Goal: Browse casually: Explore the website without a specific task or goal

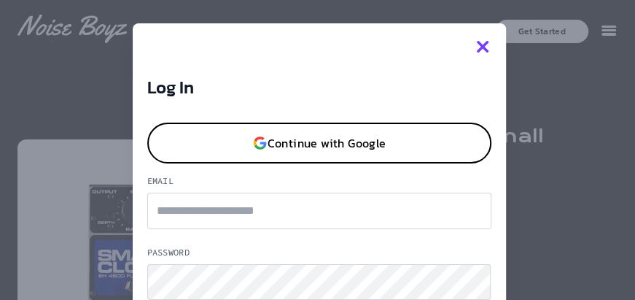
click at [474, 47] on icon "button" at bounding box center [482, 46] width 17 height 17
click at [477, 48] on icon "button" at bounding box center [483, 47] width 12 height 12
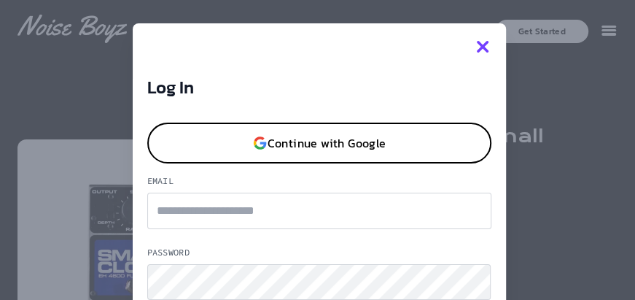
click at [477, 44] on icon "button" at bounding box center [483, 47] width 12 height 12
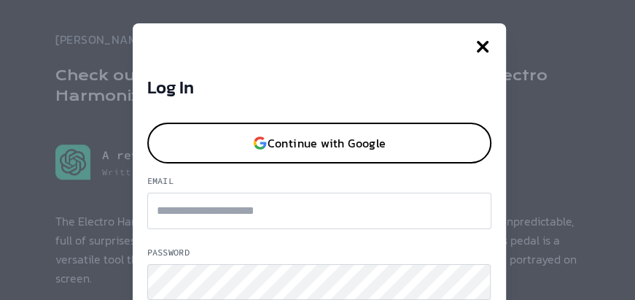
scroll to position [555, 0]
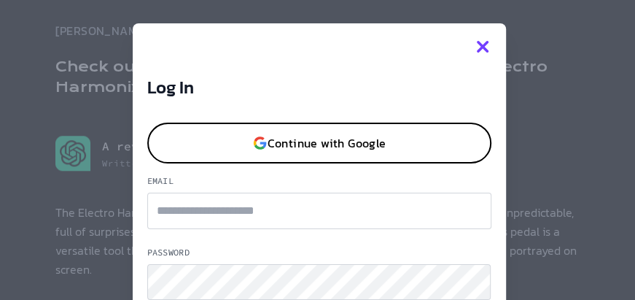
click at [477, 44] on icon "button" at bounding box center [483, 47] width 12 height 12
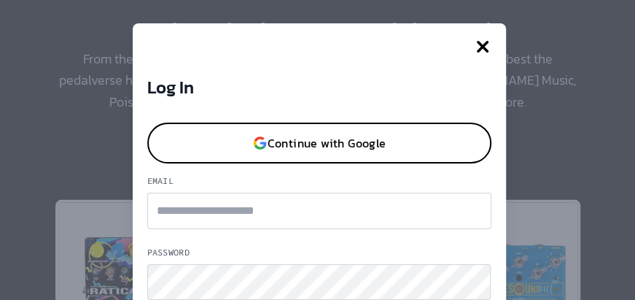
scroll to position [1852, 0]
